Goal: Task Accomplishment & Management: Use online tool/utility

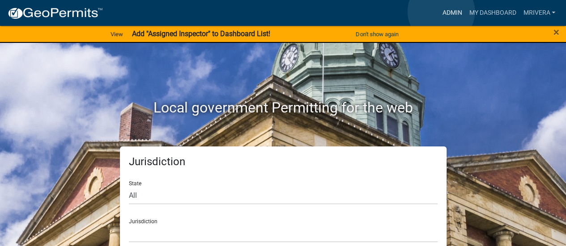
click at [441, 12] on link "Admin" at bounding box center [451, 12] width 27 height 17
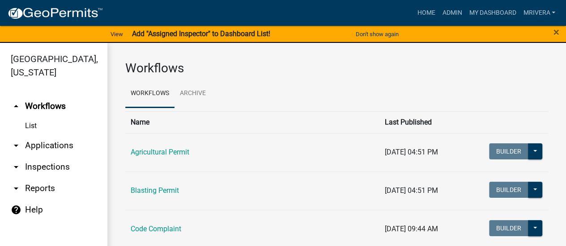
scroll to position [11, 0]
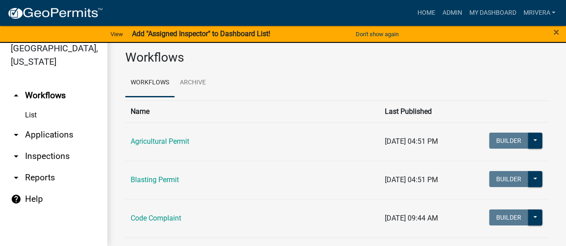
click at [41, 161] on link "arrow_drop_down Inspections" at bounding box center [53, 156] width 107 height 21
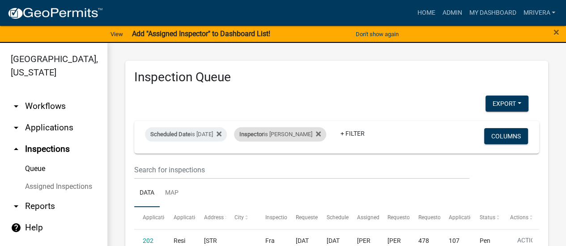
click at [293, 131] on div "Inspector is [PERSON_NAME]" at bounding box center [280, 134] width 92 height 14
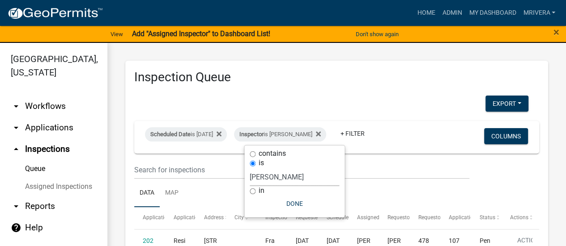
click at [293, 178] on select "Select an option None [PERSON_NAME] [PERSON_NAME] [PERSON_NAME] [PERSON_NAME] […" at bounding box center [294, 177] width 89 height 18
select select "a0ea4169-8540-4a2c-b9f4-cf4c1ffdeb95"
click at [253, 168] on select "Select an option None [PERSON_NAME] [PERSON_NAME] [PERSON_NAME] [PERSON_NAME] […" at bounding box center [294, 177] width 89 height 18
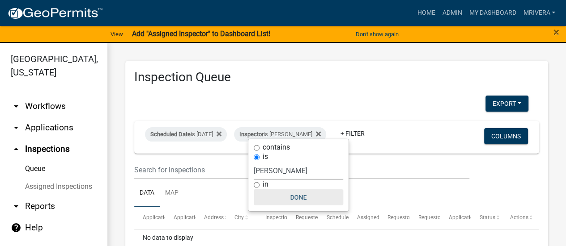
click at [292, 190] on button "Done" at bounding box center [298, 198] width 89 height 16
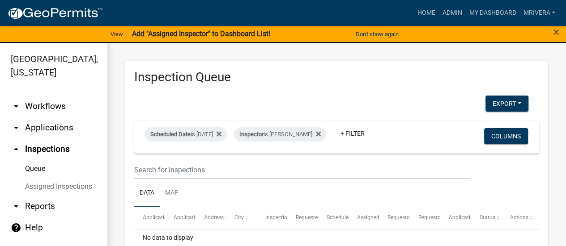
scroll to position [61, 0]
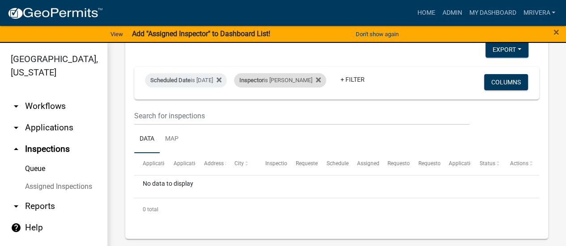
click at [288, 73] on div "Inspector is [PERSON_NAME]" at bounding box center [280, 80] width 92 height 14
select select "a0ea4169-8540-4a2c-b9f4-cf4c1ffdeb95"
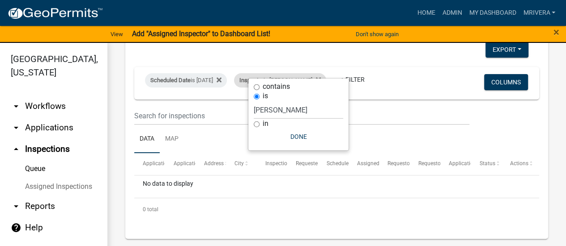
click at [288, 73] on div "Inspector is [PERSON_NAME]" at bounding box center [280, 80] width 92 height 14
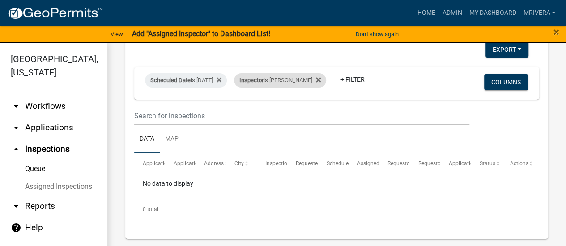
click at [308, 73] on div "Inspector is [PERSON_NAME]" at bounding box center [280, 80] width 92 height 14
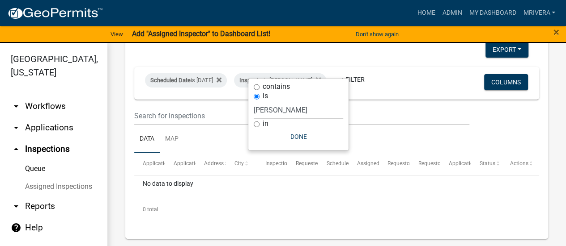
click at [306, 110] on select "Select an option None [PERSON_NAME] [PERSON_NAME] [PERSON_NAME] [PERSON_NAME] […" at bounding box center [298, 110] width 89 height 18
select select "07642ab0-564c-47bb-824b-0ccf2da83593"
click at [254, 114] on select "Select an option None [PERSON_NAME] [PERSON_NAME] [PERSON_NAME] [PERSON_NAME] […" at bounding box center [298, 110] width 89 height 18
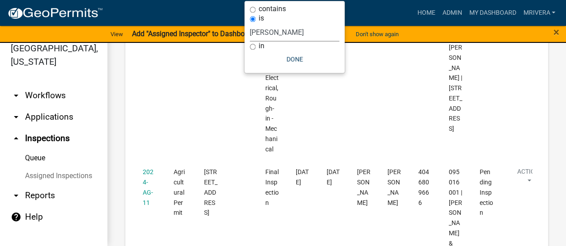
scroll to position [0, 0]
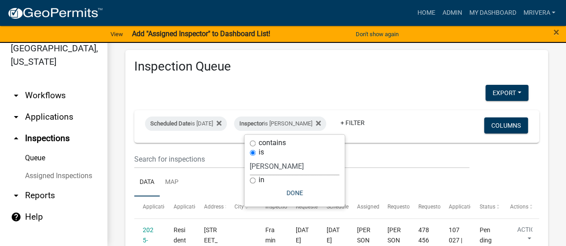
click at [305, 59] on h3 "Inspection Queue" at bounding box center [336, 66] width 405 height 15
